Goal: Task Accomplishment & Management: Use online tool/utility

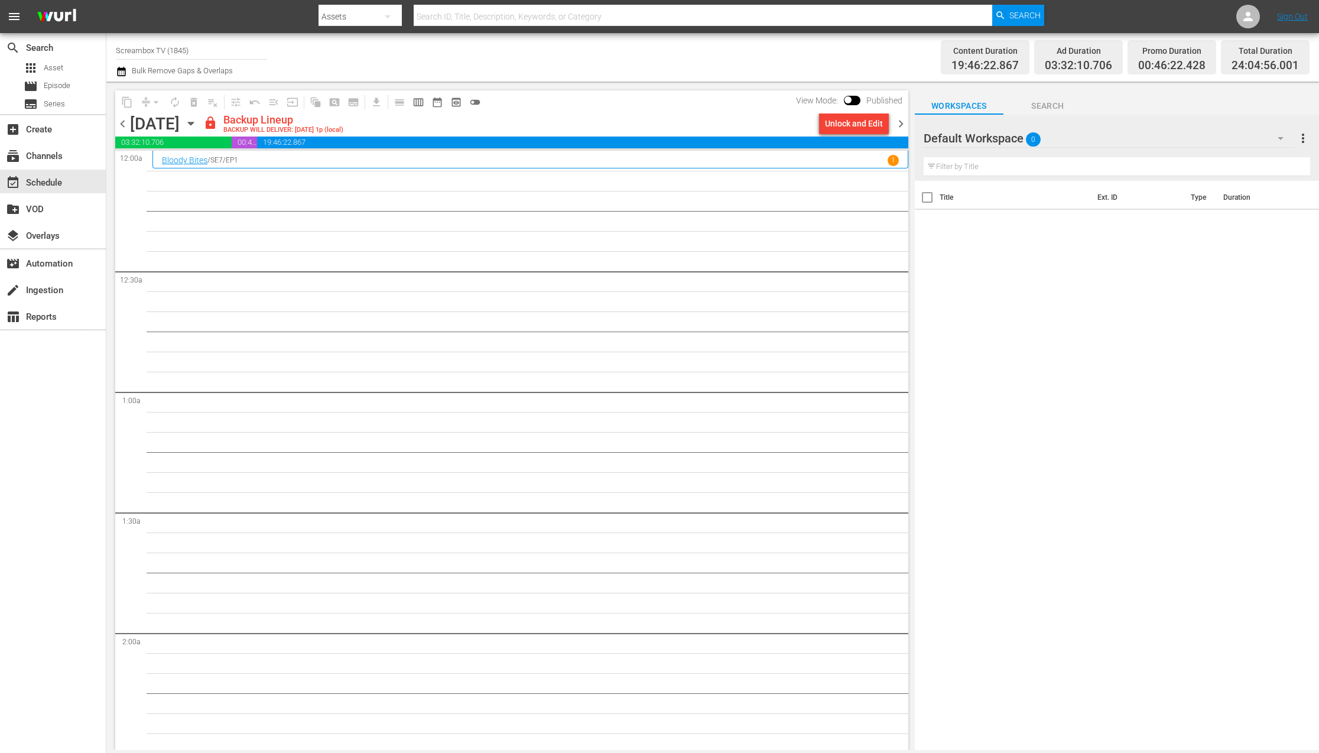
drag, startPoint x: 643, startPoint y: 179, endPoint x: 353, endPoint y: 232, distance: 294.0
click at [435, 22] on input "text" at bounding box center [703, 16] width 579 height 28
type input "the fil"
click at [1018, 14] on span "Search" at bounding box center [1025, 15] width 31 height 21
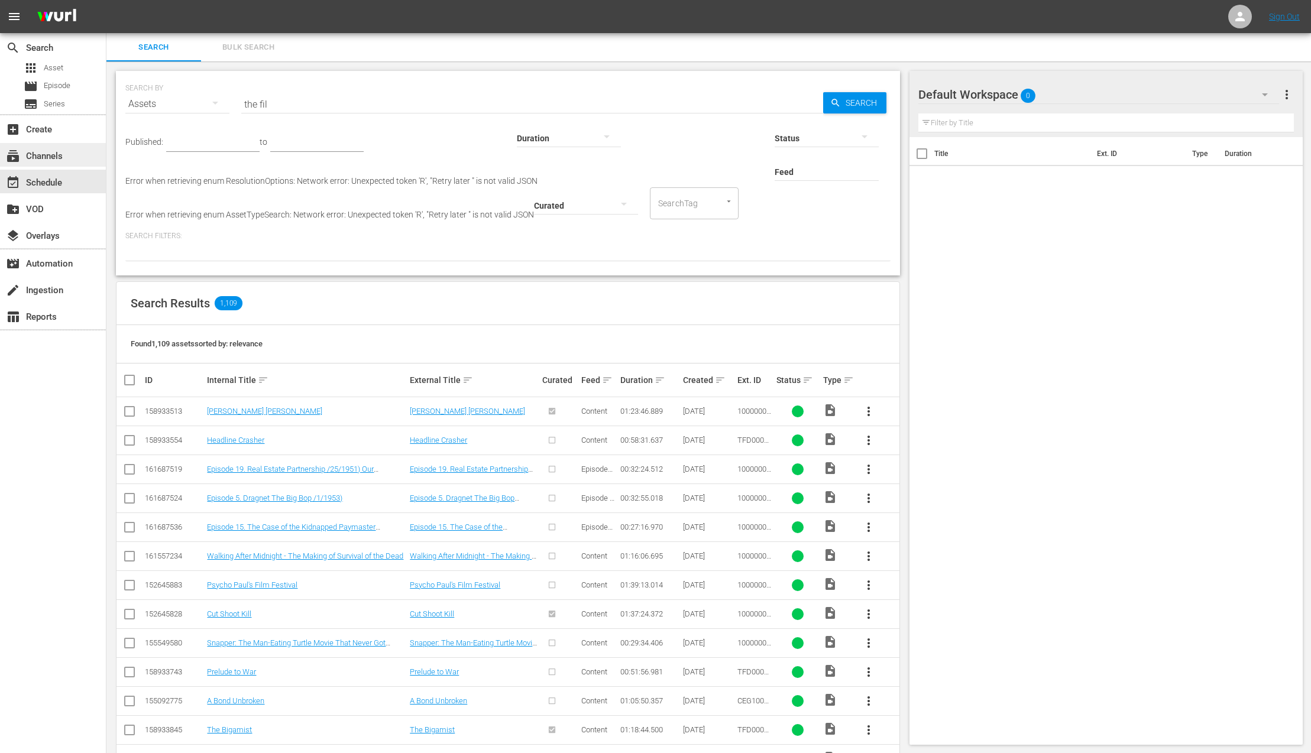
click at [47, 155] on div "subscriptions Channels" at bounding box center [33, 154] width 66 height 11
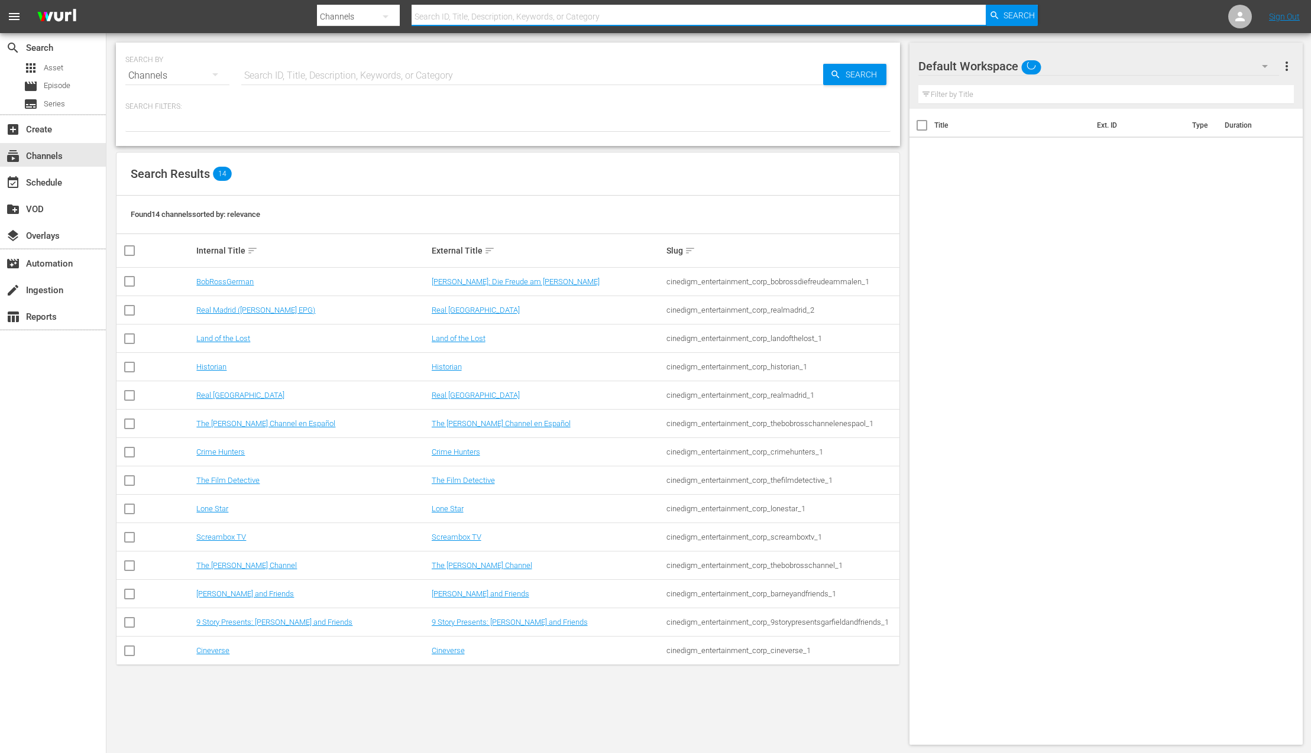
click at [473, 14] on input "text" at bounding box center [698, 16] width 574 height 28
click at [242, 482] on link "The Film Detective" at bounding box center [227, 480] width 63 height 9
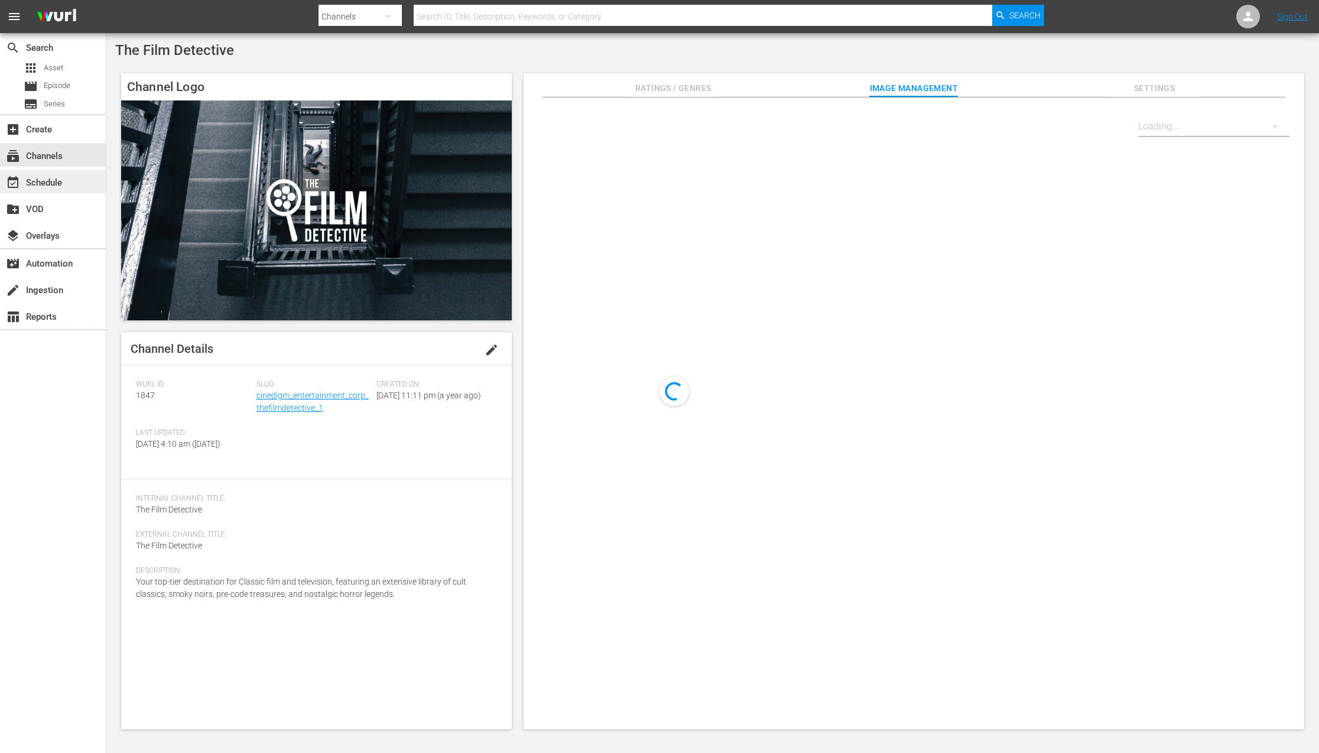
click at [64, 188] on div "event_available Schedule" at bounding box center [53, 182] width 106 height 24
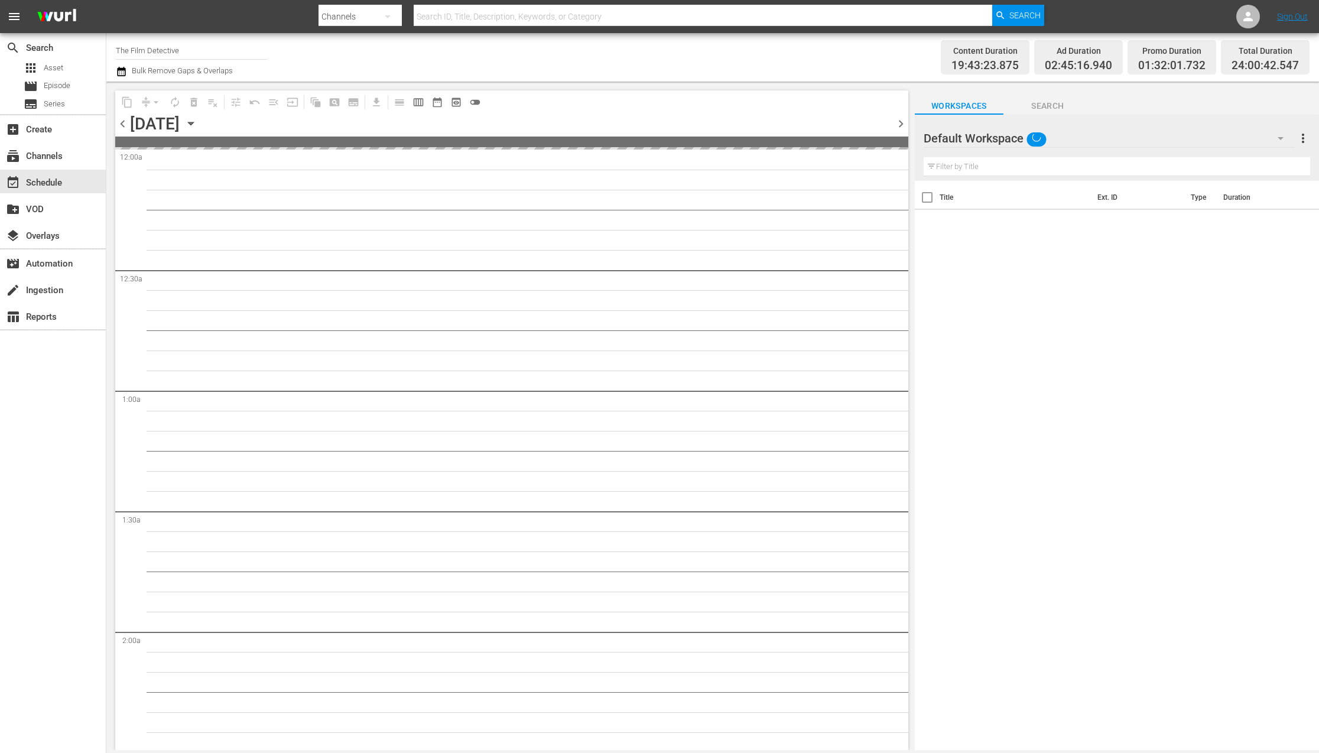
click at [197, 125] on icon "button" at bounding box center [190, 123] width 13 height 13
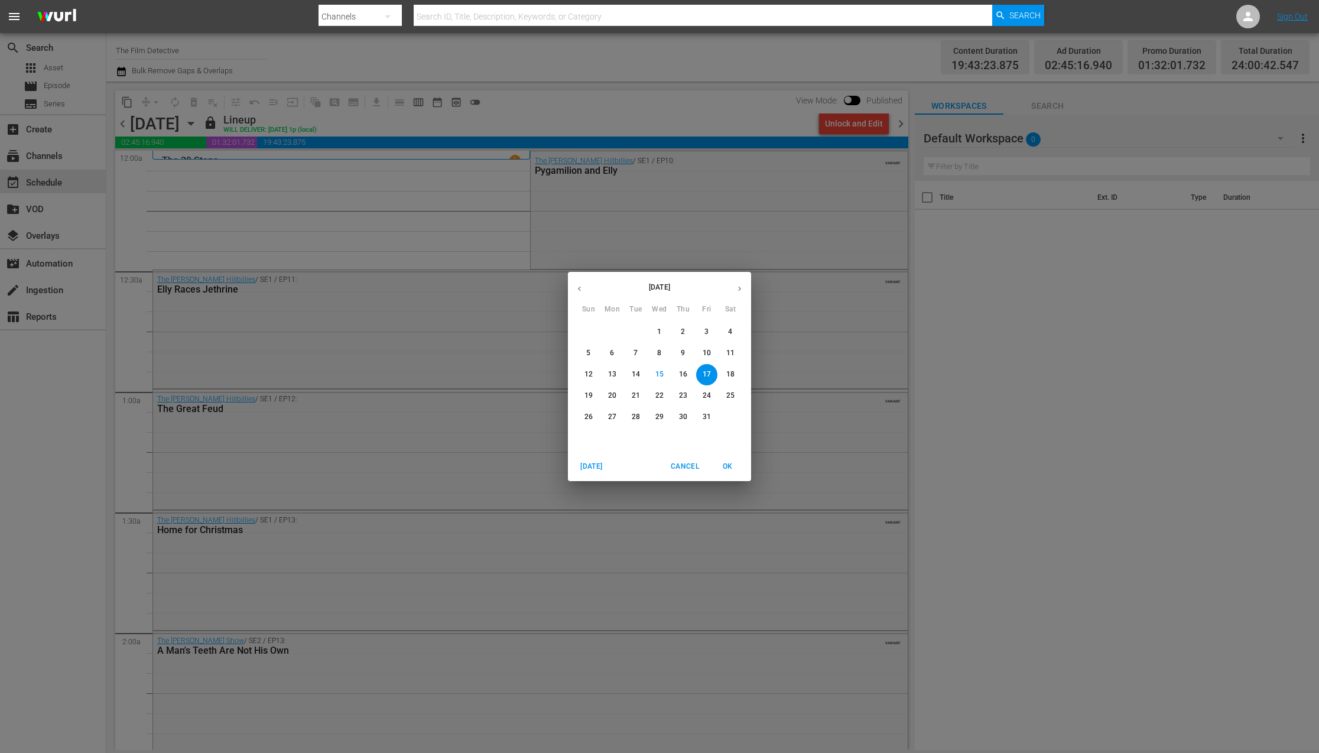
click at [680, 398] on p "23" at bounding box center [683, 396] width 8 height 10
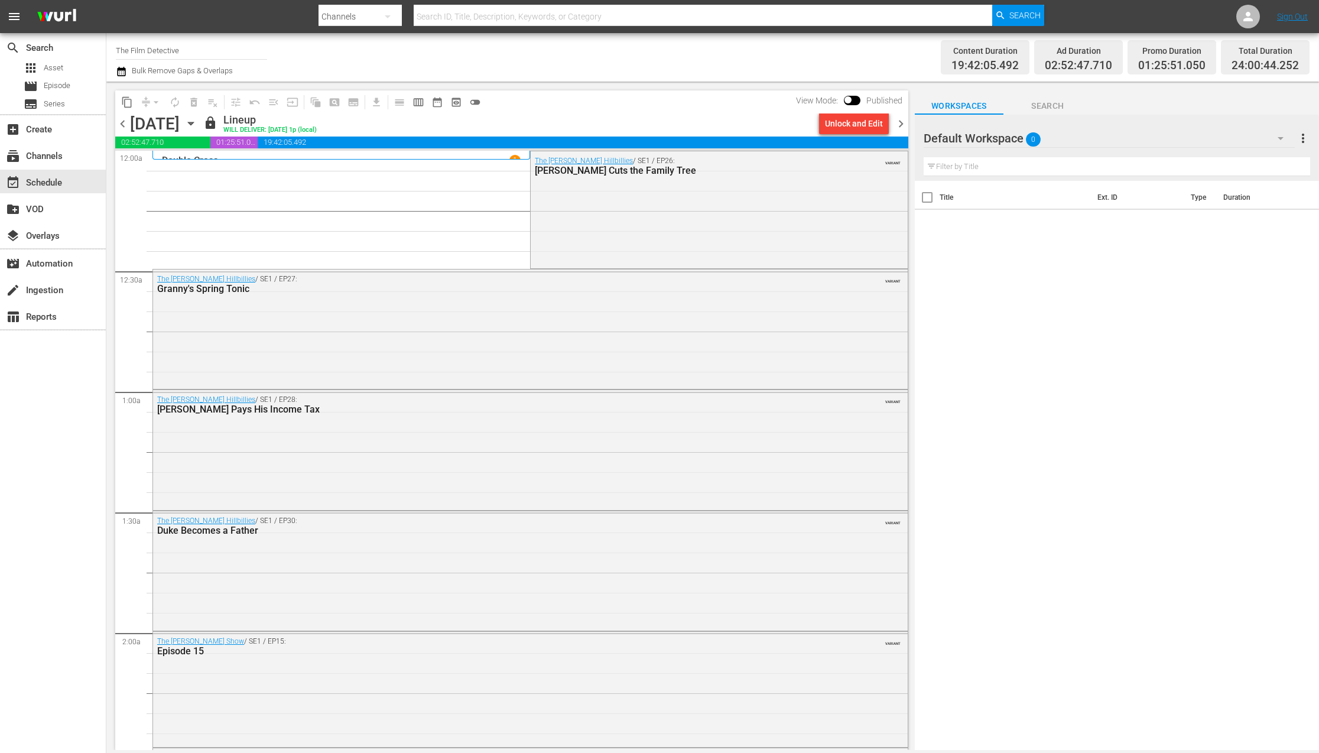
click at [897, 124] on span "chevron_right" at bounding box center [901, 123] width 15 height 15
